Goal: Task Accomplishment & Management: Manage account settings

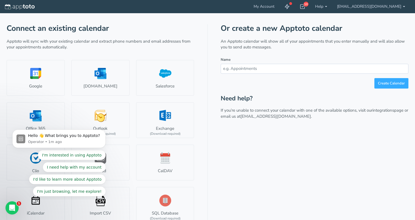
scroll to position [26, 0]
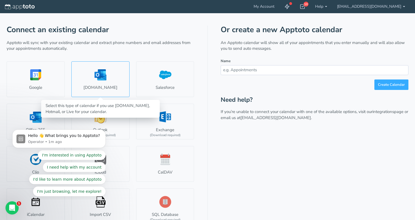
click at [112, 77] on link "[DOMAIN_NAME]" at bounding box center [100, 79] width 58 height 36
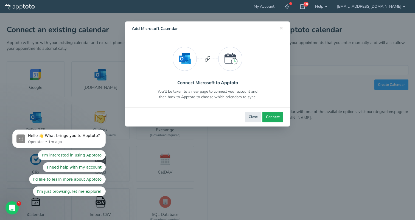
click at [281, 112] on button "Connect" at bounding box center [272, 116] width 21 height 11
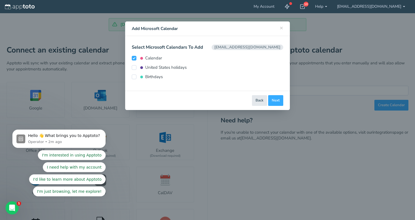
click at [174, 68] on label "United States holidays" at bounding box center [159, 68] width 55 height 6
click at [136, 68] on input "United States holidays" at bounding box center [134, 67] width 5 height 5
checkbox input "true"
click at [277, 103] on button "Connect Calendars" at bounding box center [264, 100] width 38 height 11
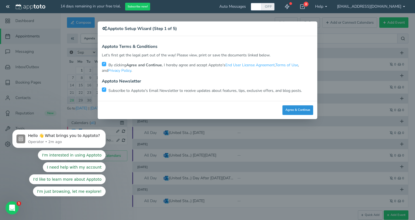
click at [290, 109] on button "Agree & Continue" at bounding box center [298, 110] width 31 height 10
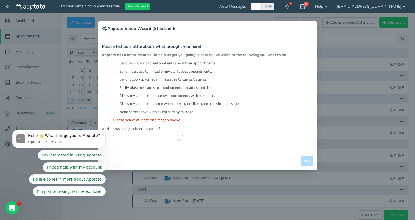
click at [173, 136] on select "Search Engine (Google, Yahoo, Bing, etc.) Search Engine Advertisement Blog Post…" at bounding box center [148, 139] width 70 height 9
click at [202, 71] on label "Send messages to myself or my staff about appointments." at bounding box center [162, 71] width 99 height 5
click at [117, 71] on input "Send messages to myself or my staff about appointments." at bounding box center [115, 71] width 4 height 4
checkbox input "true"
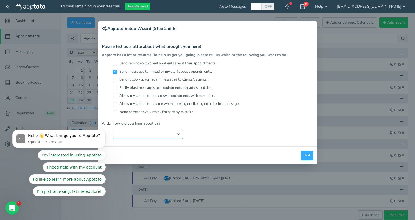
click at [170, 133] on select "Search Engine (Google, Yahoo, Bing, etc.) Search Engine Advertisement Blog Post…" at bounding box center [148, 133] width 70 height 9
select select "string:Friend or Co-Worker"
click at [113, 129] on select "Search Engine (Google, Yahoo, Bing, etc.) Search Engine Advertisement Blog Post…" at bounding box center [148, 133] width 70 height 9
click at [311, 153] on button "Next" at bounding box center [307, 155] width 13 height 10
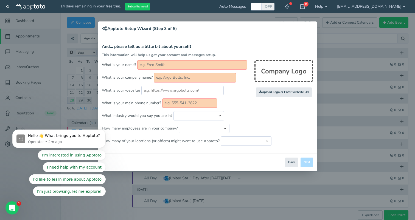
click at [215, 66] on input "text" at bounding box center [192, 64] width 110 height 9
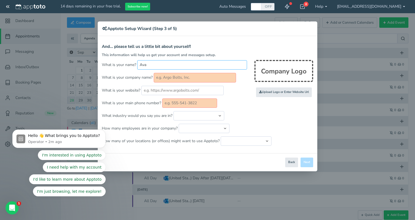
type input "Ava"
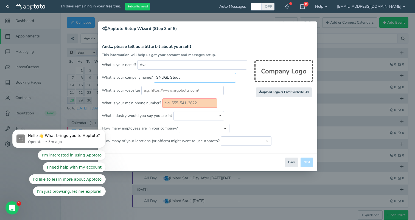
type input "SNUGL Study"
type input "9254480566"
click at [308, 162] on button "Next" at bounding box center [307, 162] width 13 height 10
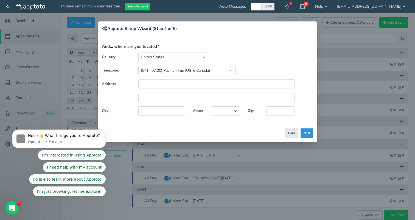
click at [308, 136] on button "Next" at bounding box center [307, 133] width 13 height 10
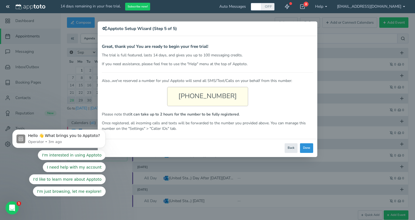
click at [309, 147] on button "Done" at bounding box center [306, 148] width 13 height 10
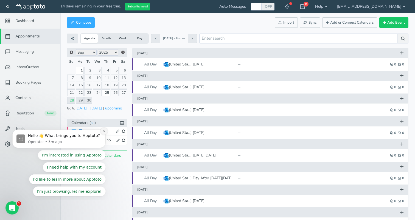
click at [104, 130] on icon "Dismiss notification" at bounding box center [104, 131] width 3 height 3
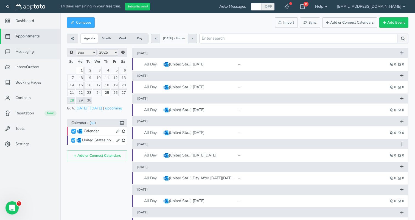
click at [37, 54] on link "Messaging" at bounding box center [30, 51] width 60 height 15
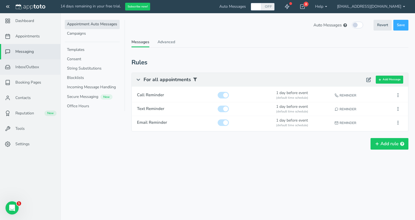
click at [37, 68] on span "Inbox/Outbox" at bounding box center [27, 66] width 24 height 5
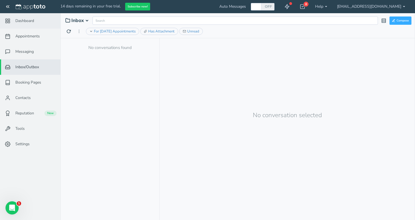
click at [33, 21] on span "Dashboard" at bounding box center [24, 20] width 19 height 5
